Goal: Transaction & Acquisition: Purchase product/service

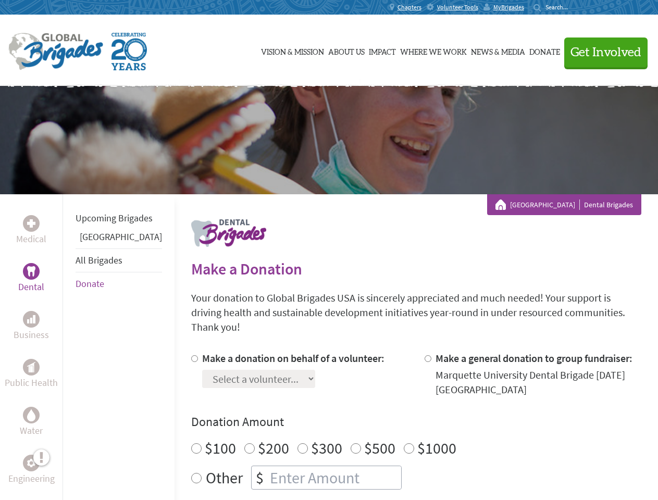
click at [575, 7] on div "Search for:" at bounding box center [554, 7] width 42 height 8
click at [601, 52] on span "Get Involved" at bounding box center [605, 52] width 71 height 12
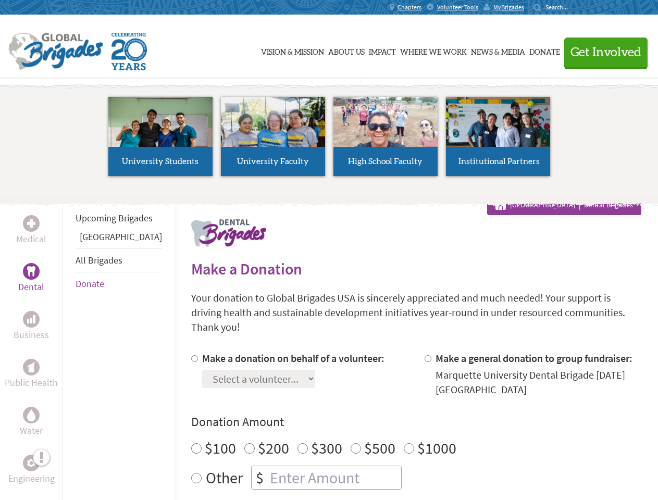
click at [329, 140] on li "High School Faculty" at bounding box center [385, 137] width 112 height 96
click at [69, 347] on div "Upcoming Brigades Panama All Brigades Donate" at bounding box center [118, 444] width 112 height 500
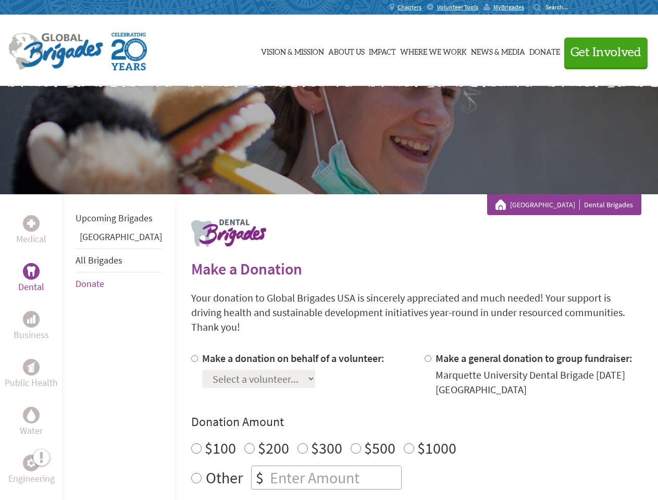
click at [398, 418] on div "Donation Amount $100 $200 $300 $500 $1000 Other $" at bounding box center [416, 451] width 450 height 76
click at [191, 355] on input "Make a donation on behalf of a volunteer:" at bounding box center [194, 358] width 7 height 7
radio input "true"
click at [424, 355] on input "Make a general donation to group fundraiser:" at bounding box center [427, 358] width 7 height 7
radio input "true"
